Goal: Check status: Check status

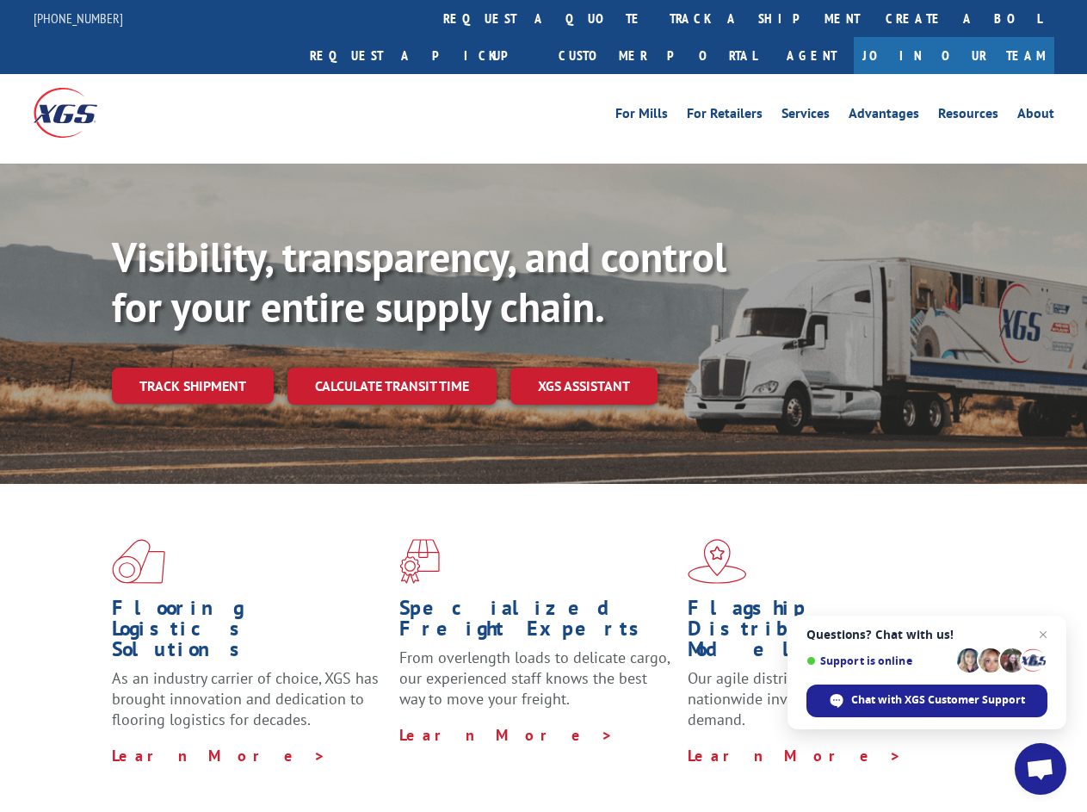
click at [543, 405] on div "Visibility, transparency, and control for your entire supply chain. Track shipm…" at bounding box center [599, 352] width 975 height 240
click at [657, 18] on link "track a shipment" at bounding box center [765, 18] width 216 height 37
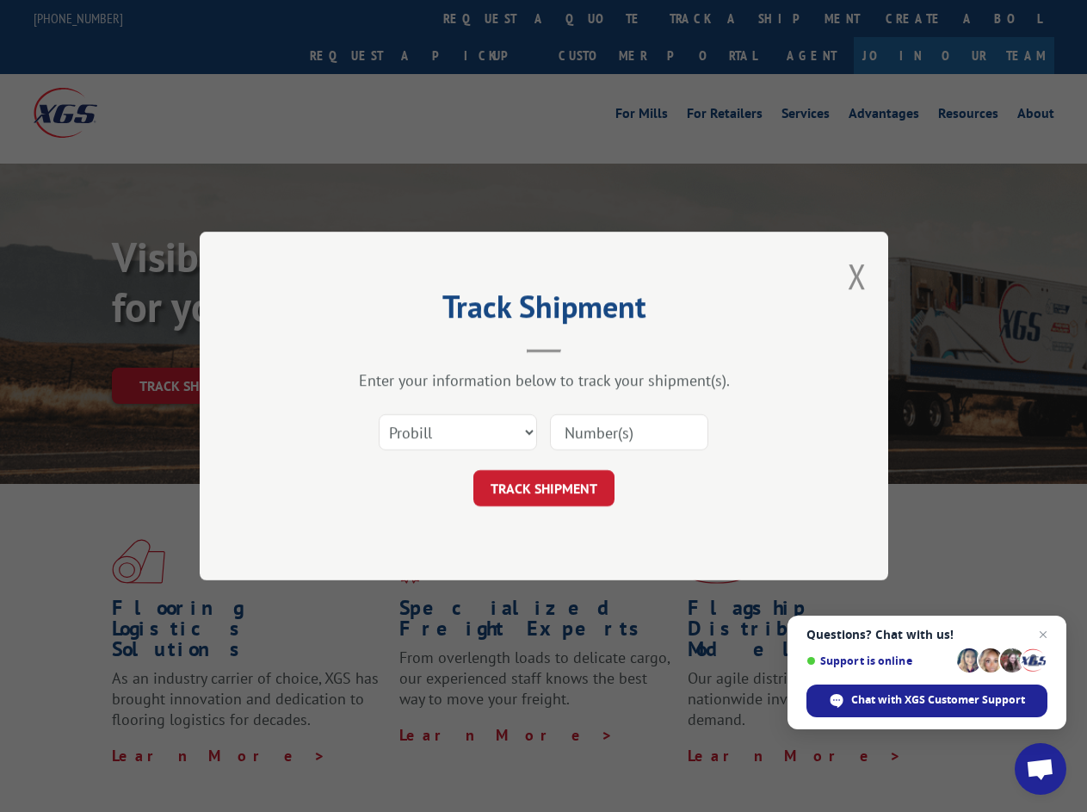
click at [601, 18] on div "Track Shipment Enter your information below to track your shipment(s). Select c…" at bounding box center [543, 406] width 1087 height 812
click at [708, 18] on div "Track Shipment Enter your information below to track your shipment(s). Select c…" at bounding box center [543, 406] width 1087 height 812
click at [192, 348] on div "Track Shipment Enter your information below to track your shipment(s). Select c…" at bounding box center [543, 406] width 1087 height 812
click at [391, 348] on header "Track Shipment" at bounding box center [544, 323] width 516 height 59
click at [584, 348] on header "Track Shipment" at bounding box center [544, 323] width 516 height 59
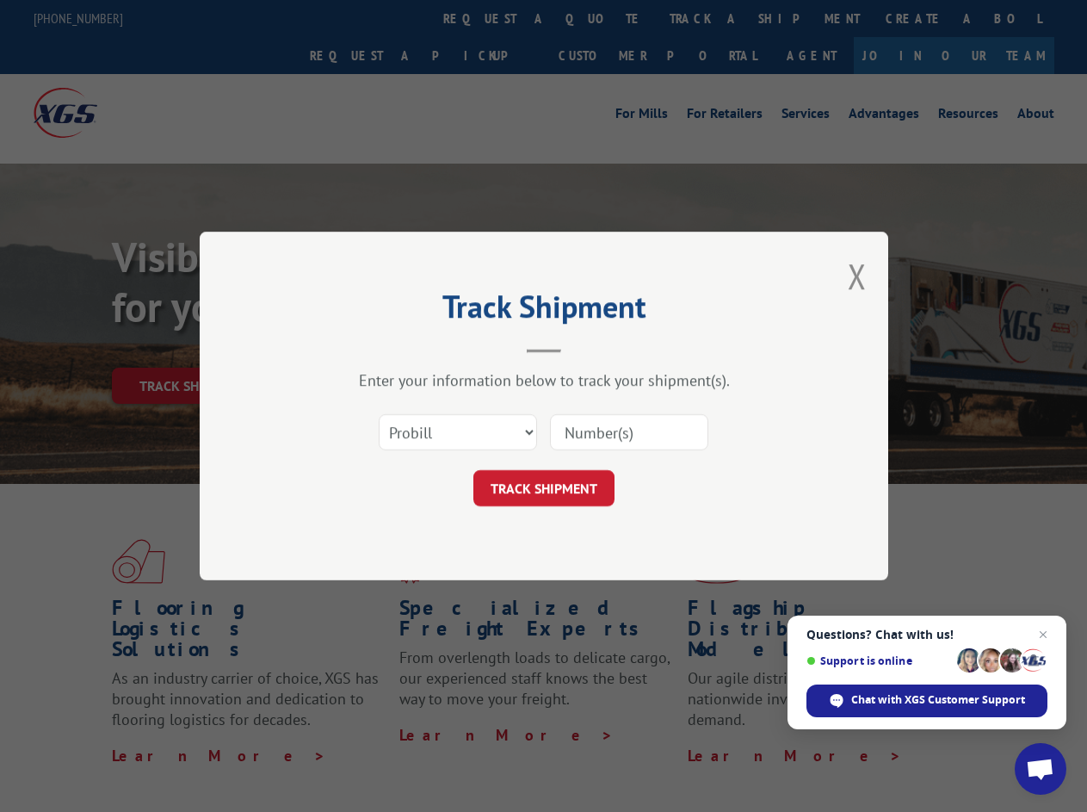
click at [1041, 769] on span "Open chat" at bounding box center [1040, 770] width 28 height 24
